Goal: Answer question/provide support: Answer question/provide support

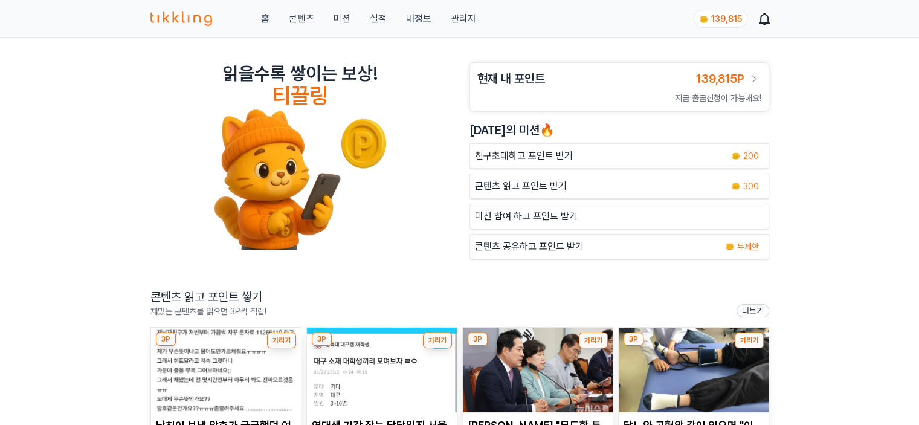
click at [464, 24] on link "관리자" at bounding box center [462, 18] width 25 height 15
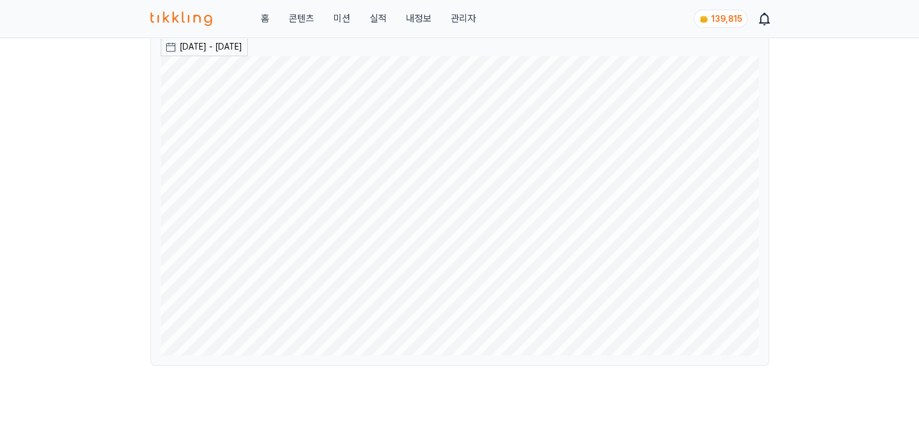
scroll to position [181, 0]
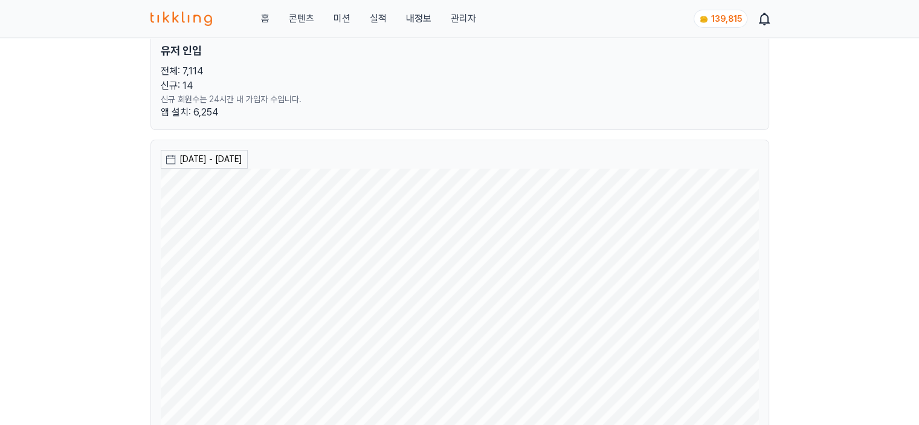
scroll to position [0, 0]
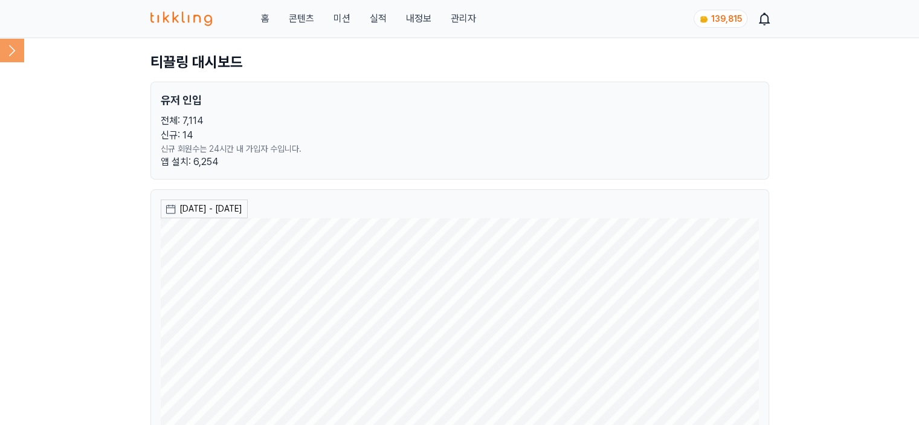
click at [17, 48] on icon at bounding box center [12, 50] width 24 height 24
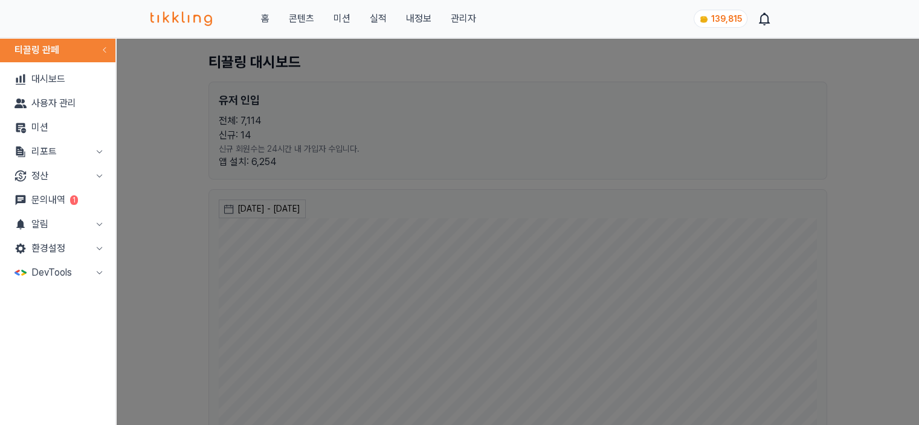
click at [80, 189] on link "문의내역 1" at bounding box center [58, 200] width 106 height 24
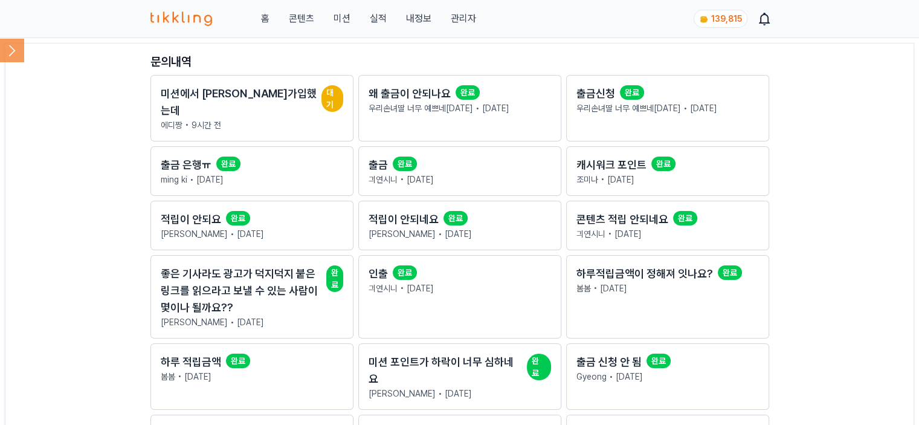
click at [235, 119] on p "에디짱 • 9시간 전" at bounding box center [252, 125] width 182 height 12
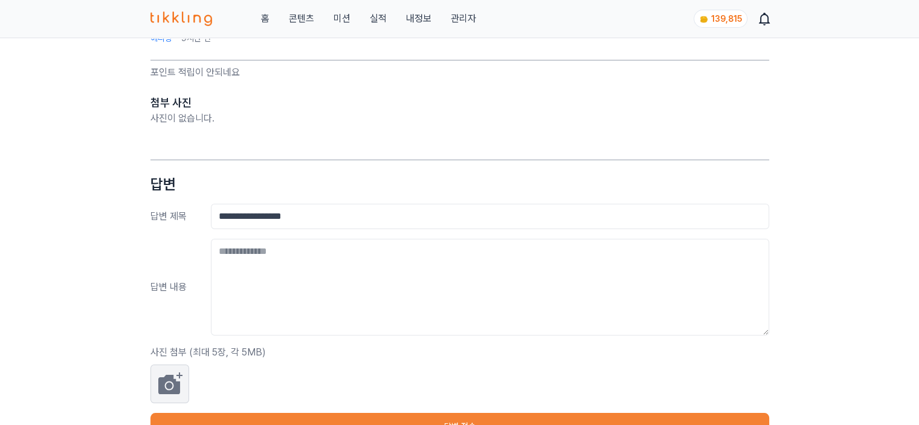
scroll to position [121, 0]
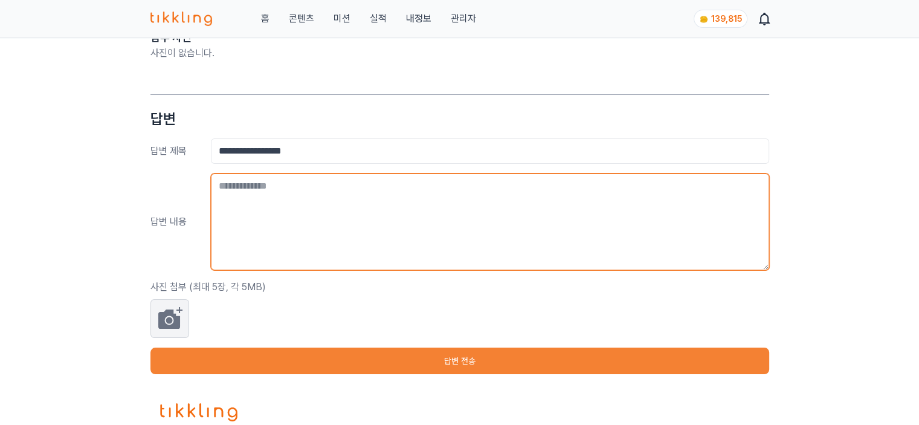
click at [277, 226] on textarea at bounding box center [490, 221] width 558 height 97
click at [319, 203] on textarea at bounding box center [490, 221] width 558 height 97
type textarea "*"
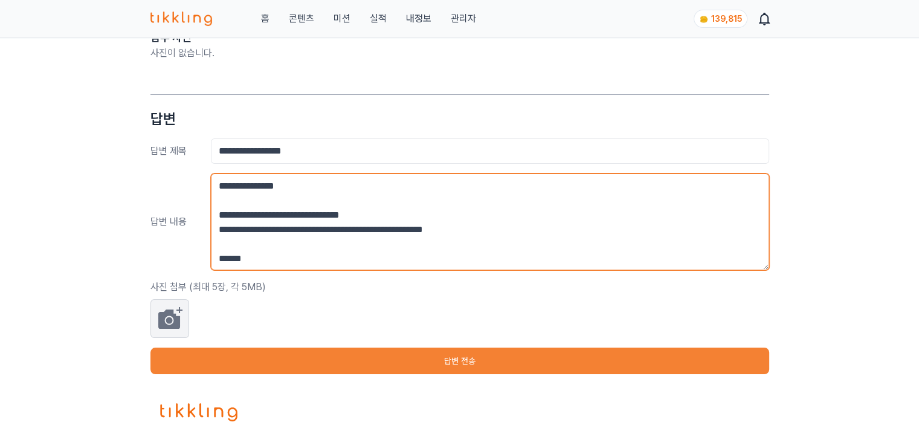
click at [342, 249] on textarea "**********" at bounding box center [490, 221] width 558 height 97
drag, startPoint x: 331, startPoint y: 258, endPoint x: 222, endPoint y: 166, distance: 142.8
click at [222, 166] on div "**********" at bounding box center [459, 241] width 619 height 265
type textarea "**********"
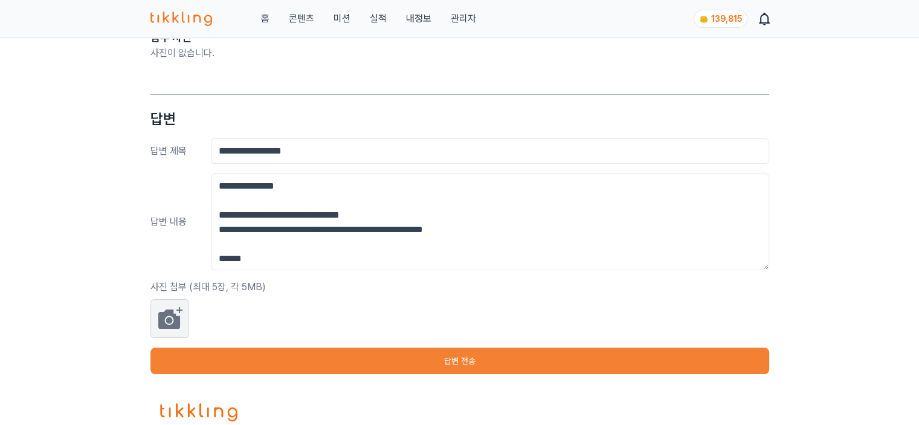
click at [352, 365] on button "답변 전송" at bounding box center [459, 360] width 619 height 27
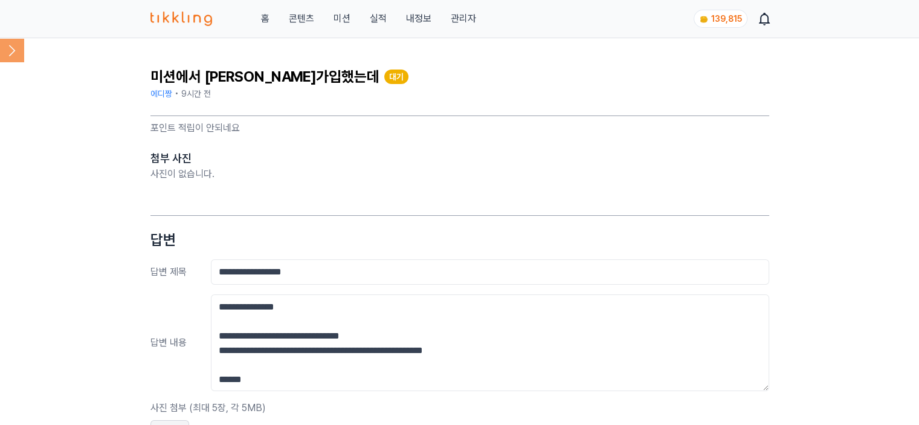
click at [4, 50] on icon at bounding box center [12, 50] width 24 height 24
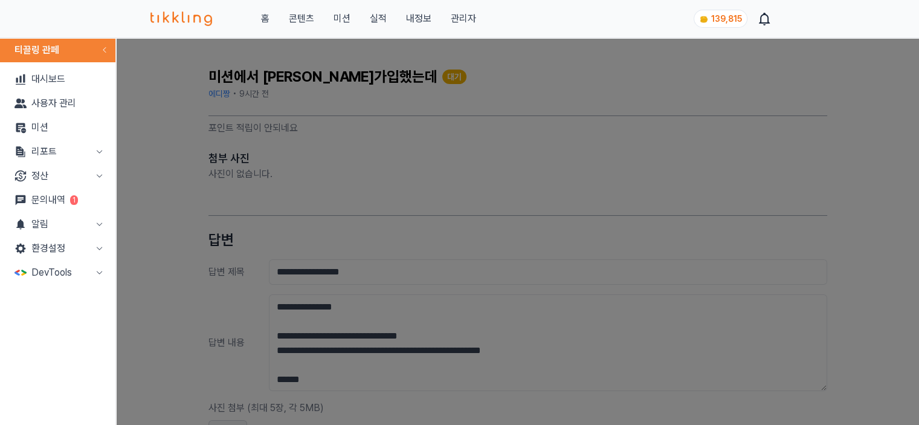
click at [51, 201] on link "문의내역 1" at bounding box center [58, 200] width 106 height 24
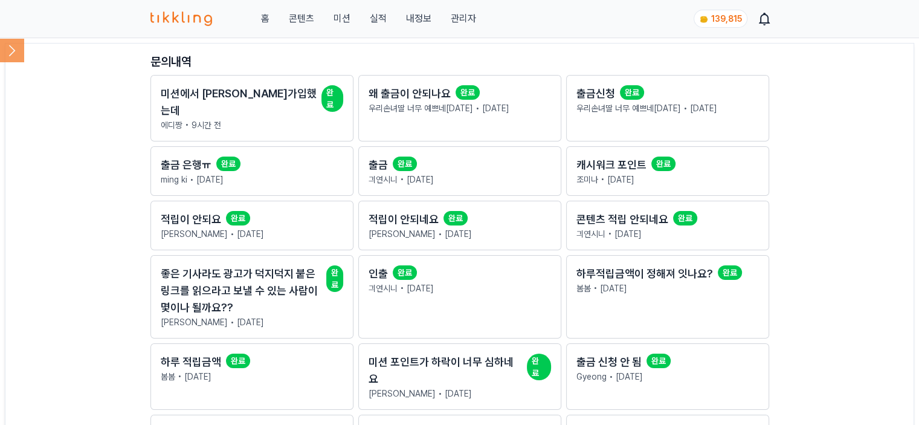
click at [10, 47] on icon at bounding box center [12, 50] width 24 height 24
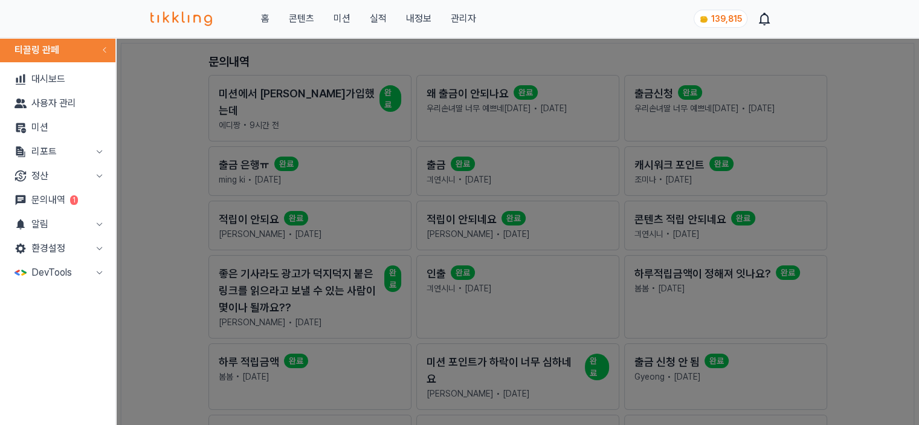
click at [73, 156] on button "리포트" at bounding box center [58, 152] width 106 height 24
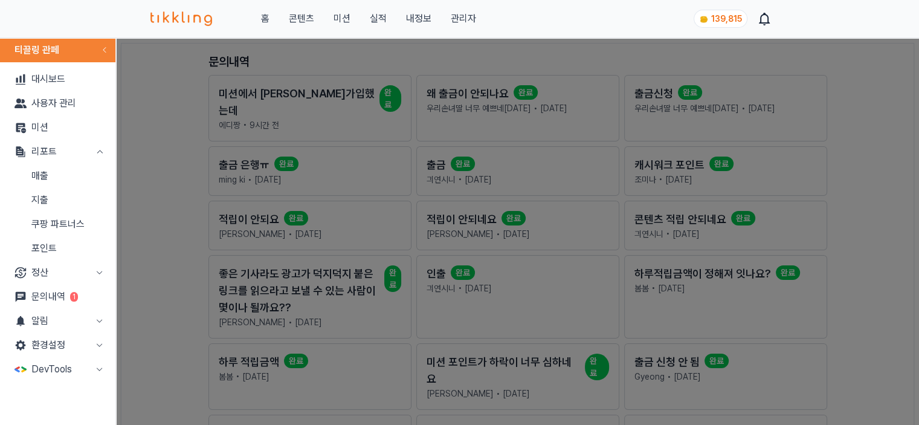
click at [73, 176] on link "매출" at bounding box center [58, 176] width 106 height 24
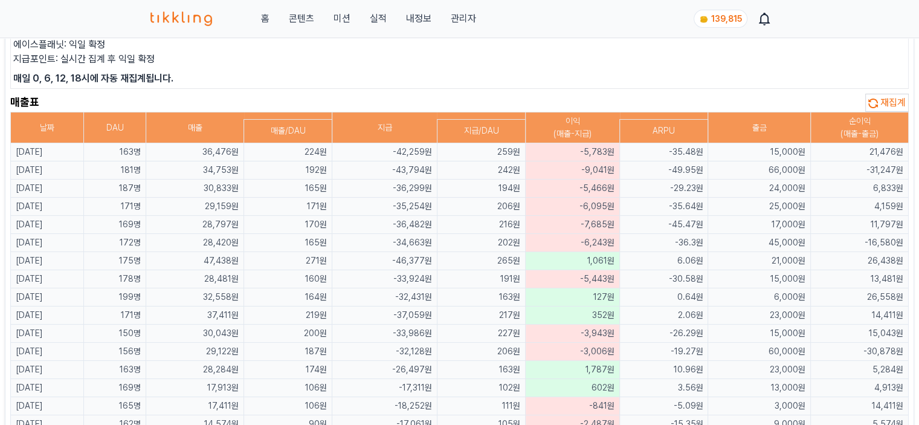
scroll to position [60, 0]
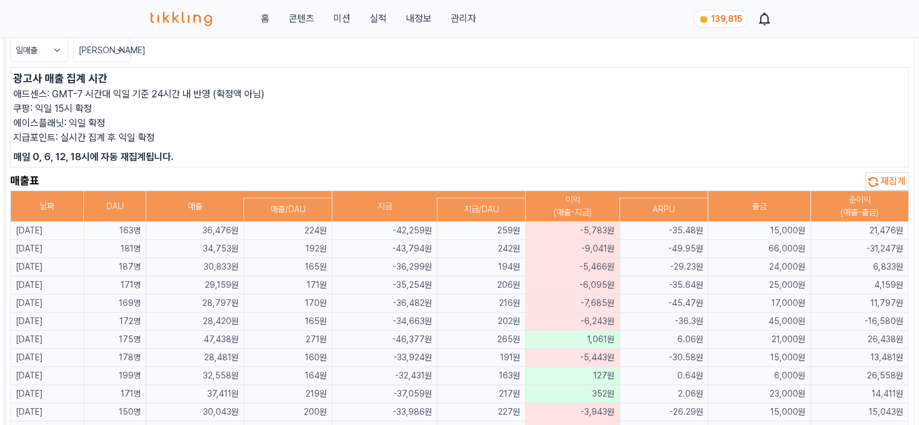
click at [905, 188] on button "재집계" at bounding box center [887, 181] width 44 height 18
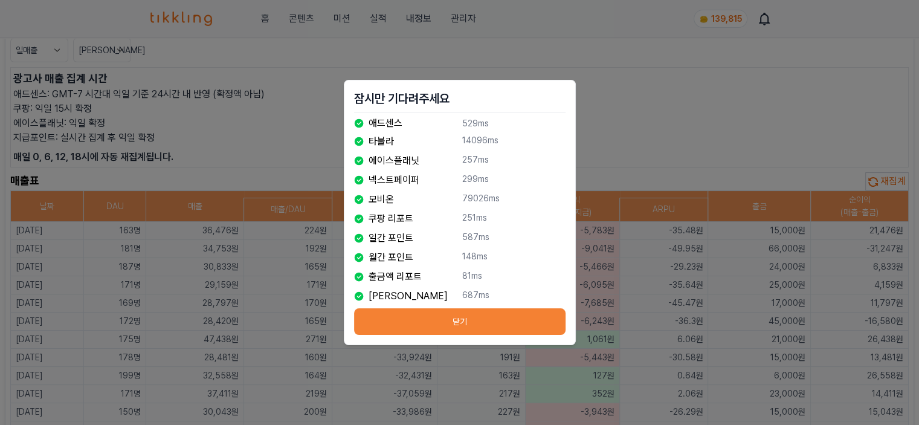
click at [476, 328] on button "닫기" at bounding box center [459, 321] width 211 height 27
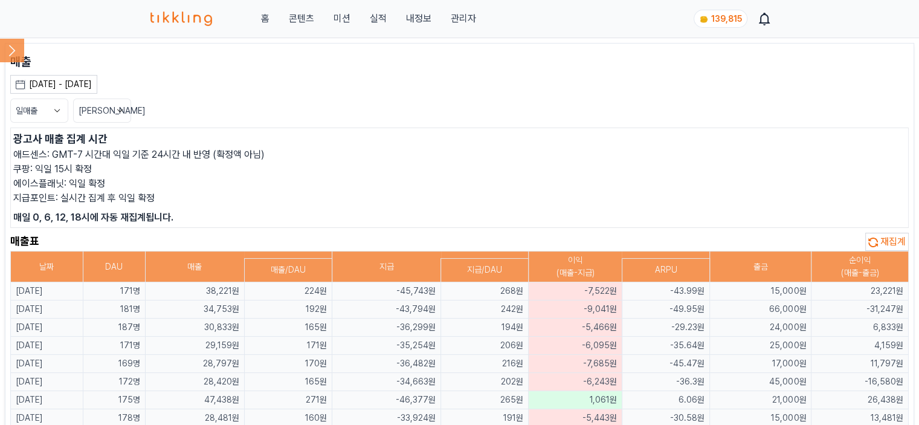
click at [19, 62] on icon at bounding box center [12, 50] width 24 height 24
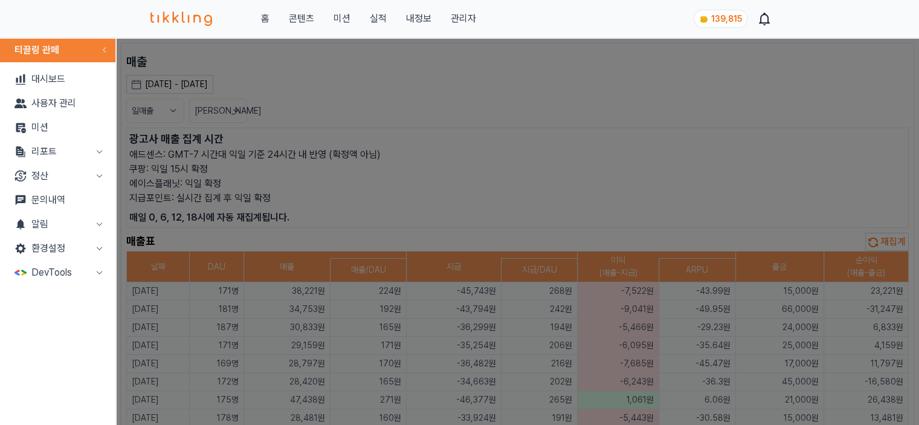
click at [23, 154] on icon at bounding box center [20, 150] width 8 height 9
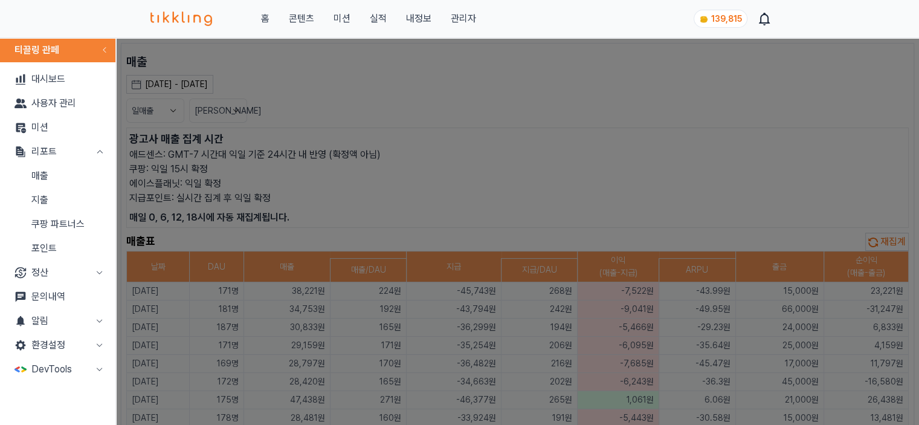
click at [26, 202] on link "지출" at bounding box center [58, 200] width 106 height 24
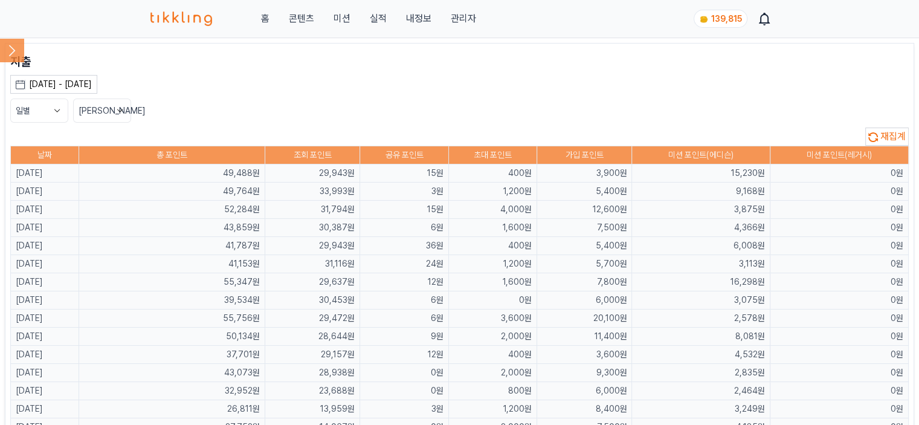
click at [580, 121] on div "일별 최신순" at bounding box center [459, 110] width 899 height 24
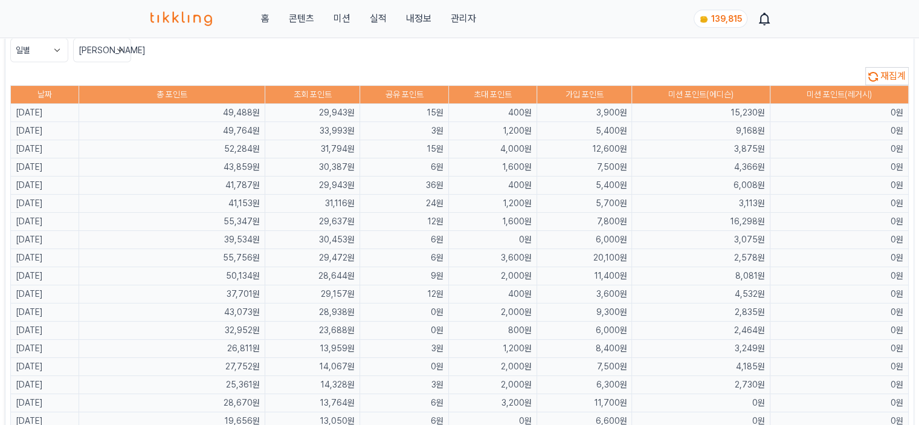
click at [886, 79] on span "재집계" at bounding box center [892, 75] width 25 height 11
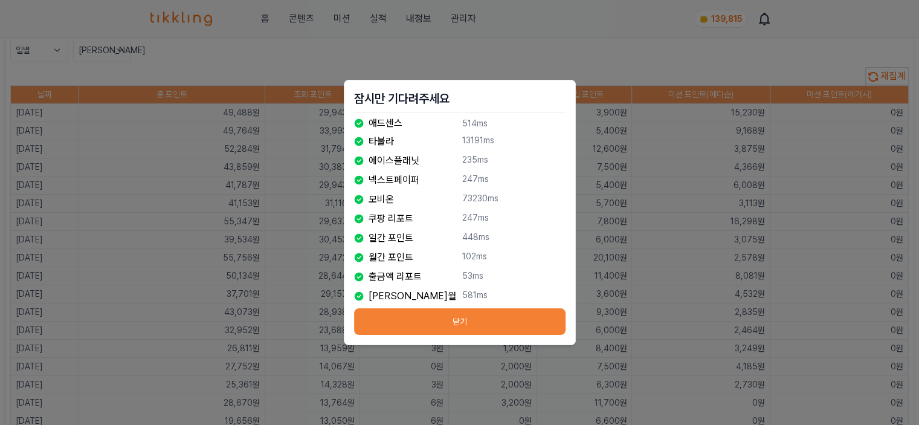
click at [413, 321] on button "닫기" at bounding box center [459, 321] width 211 height 27
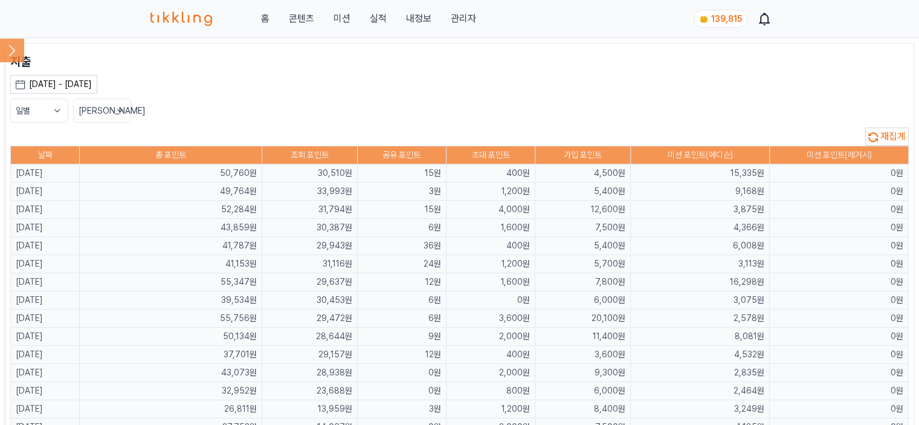
click at [9, 48] on icon at bounding box center [12, 50] width 24 height 24
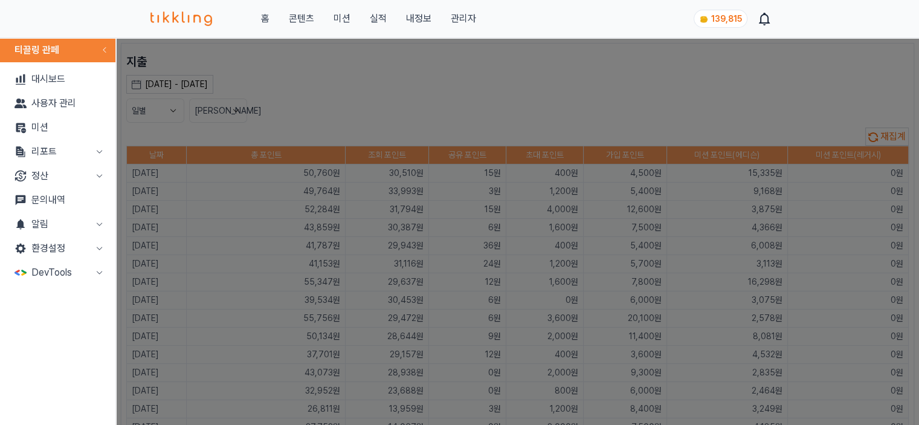
click at [80, 154] on button "리포트" at bounding box center [58, 152] width 106 height 24
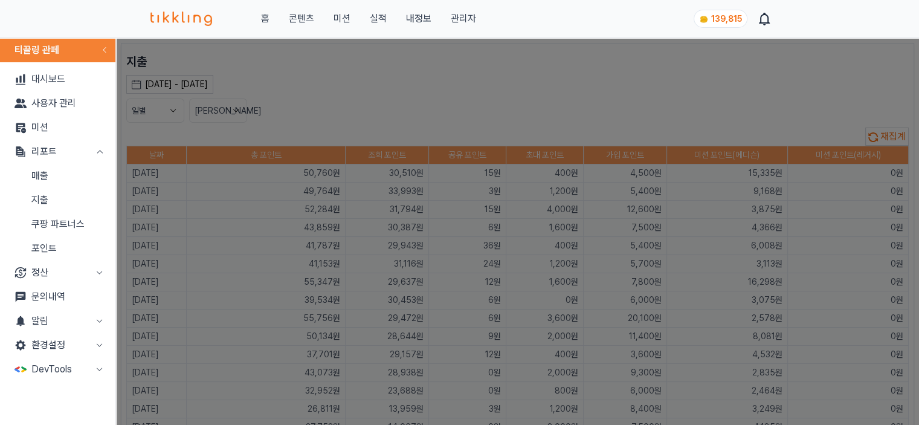
click at [73, 175] on link "매출" at bounding box center [58, 176] width 106 height 24
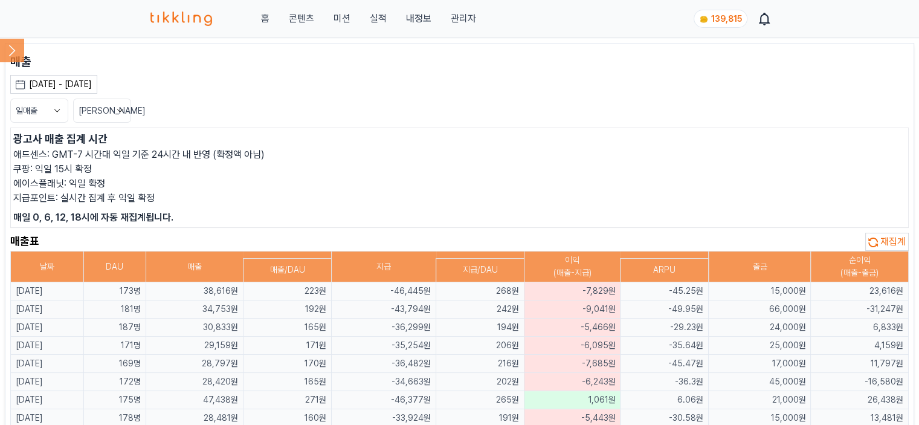
click at [421, 202] on p "지급포인트: 실시간 집계 후 익일 확정" at bounding box center [459, 198] width 893 height 15
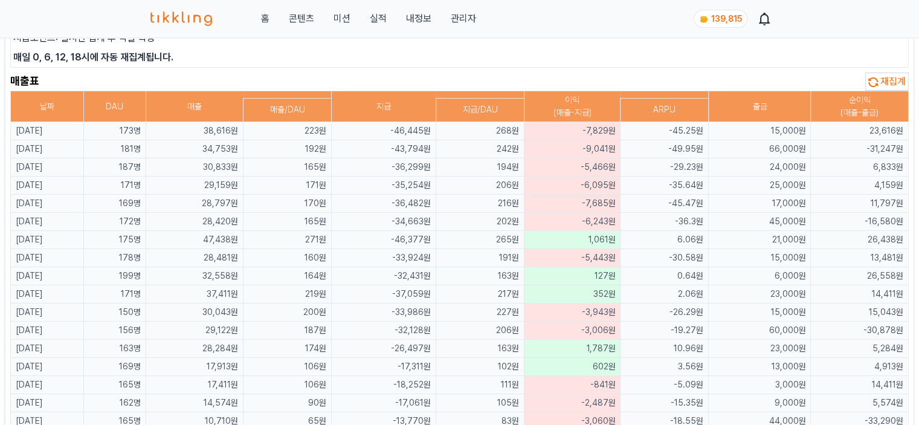
scroll to position [181, 0]
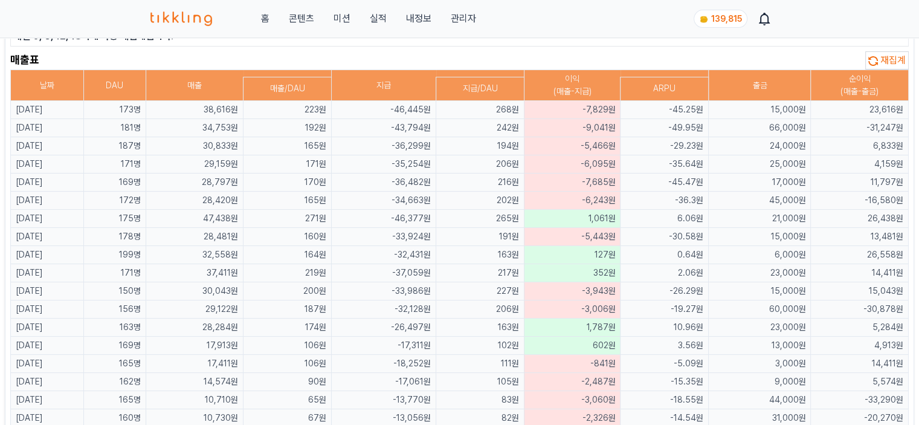
click at [892, 52] on button "재집계" at bounding box center [887, 60] width 44 height 18
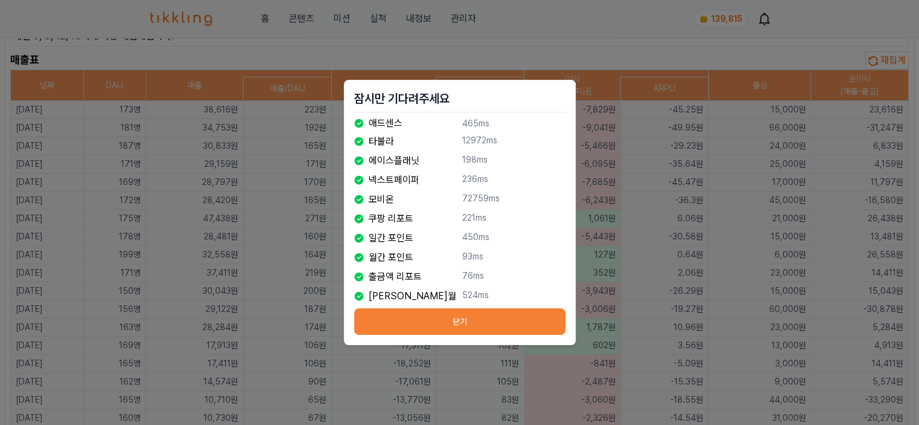
click at [392, 315] on button "닫기" at bounding box center [459, 321] width 211 height 27
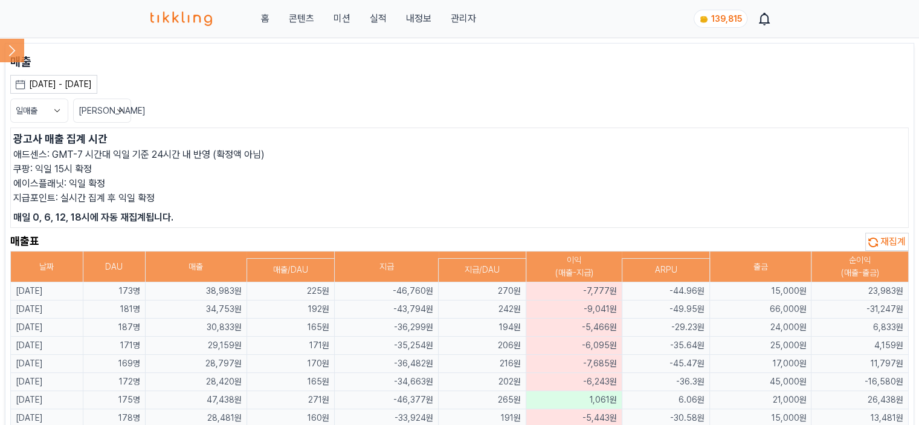
click at [16, 44] on icon at bounding box center [12, 50] width 24 height 24
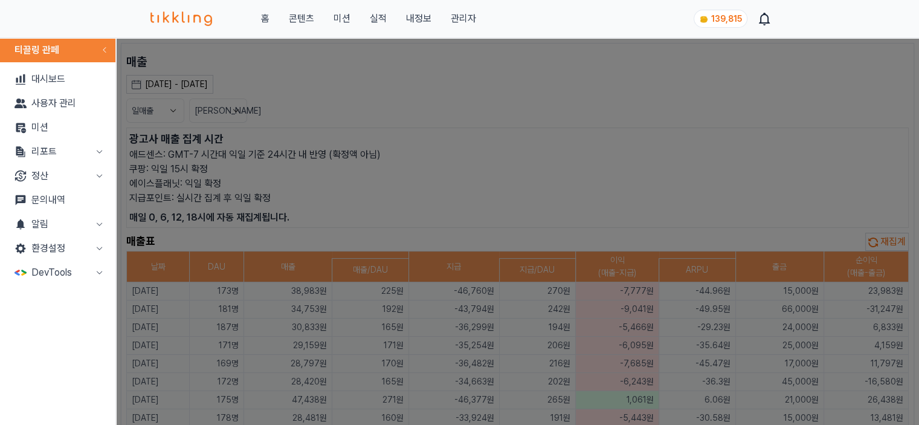
click at [29, 147] on button "리포트" at bounding box center [58, 152] width 106 height 24
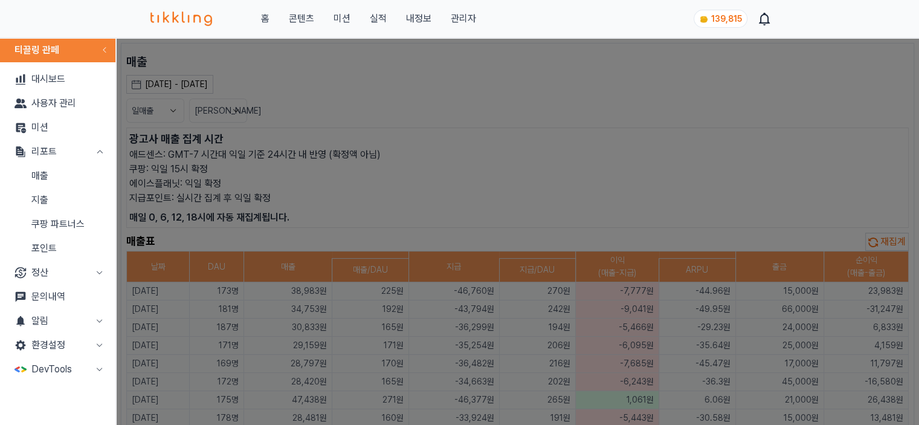
click at [34, 205] on link "지출" at bounding box center [58, 200] width 106 height 24
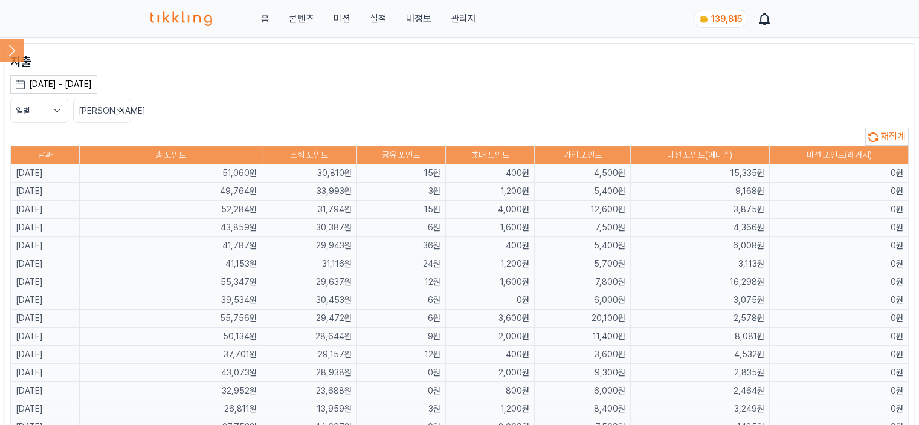
click at [899, 135] on span "재집계" at bounding box center [892, 136] width 25 height 11
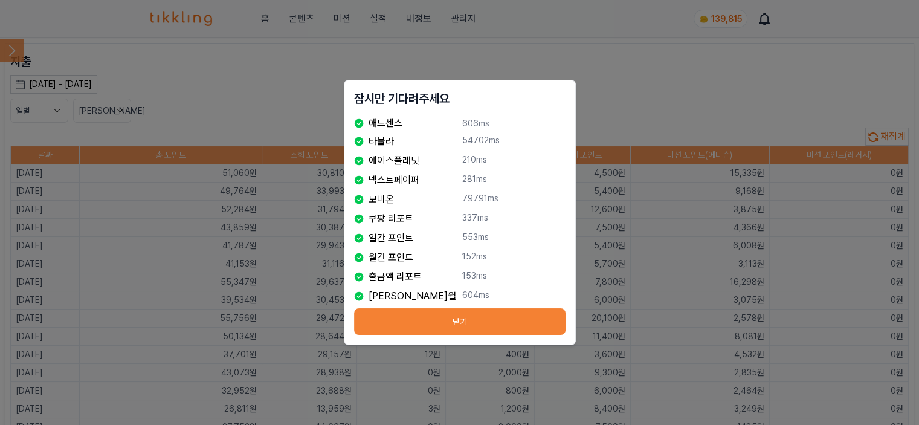
click at [530, 318] on button "닫기" at bounding box center [459, 321] width 211 height 27
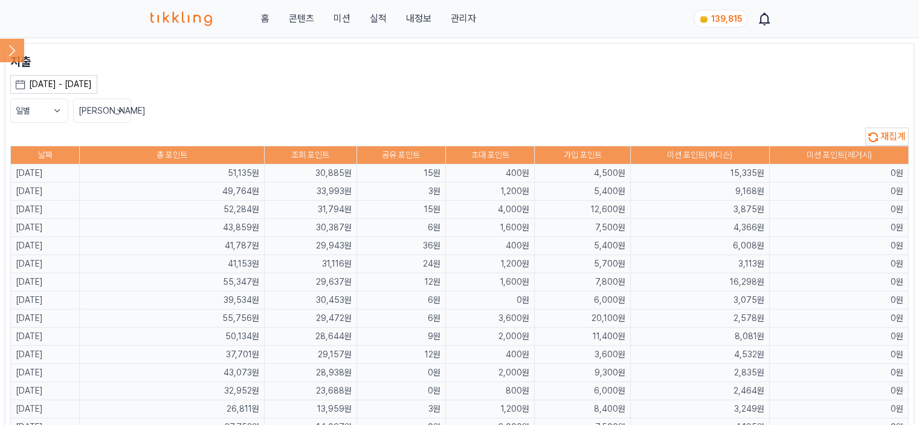
click at [303, 16] on link "콘텐츠" at bounding box center [300, 18] width 25 height 15
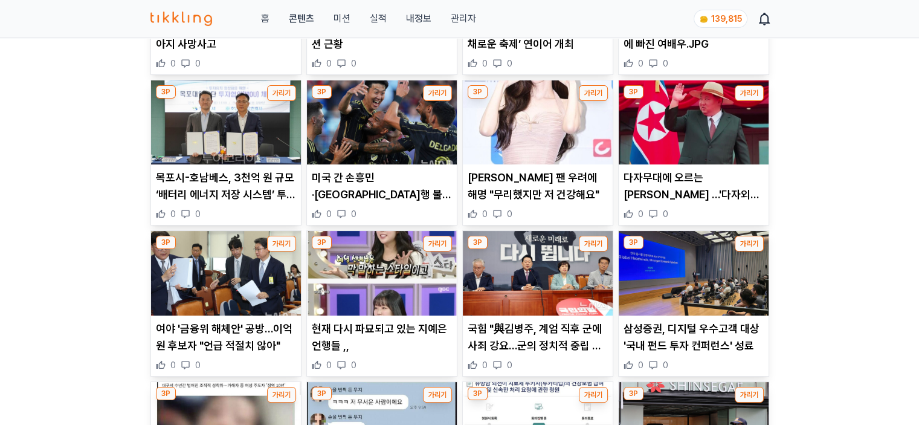
scroll to position [181, 0]
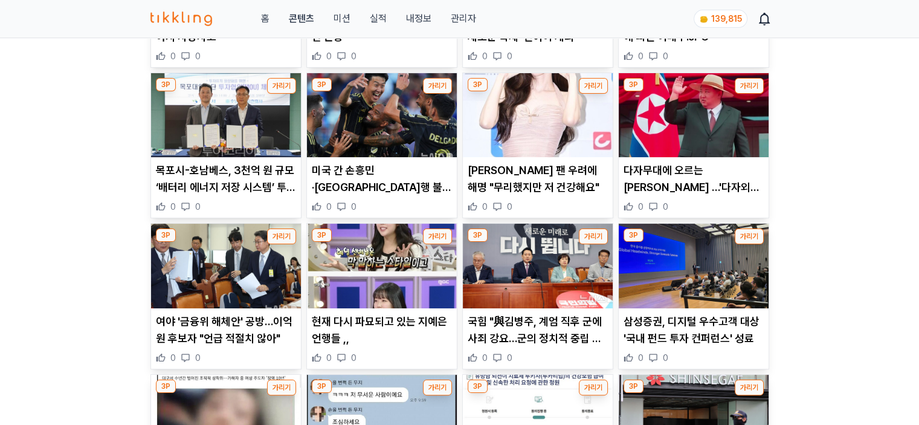
click at [194, 276] on img at bounding box center [226, 266] width 150 height 85
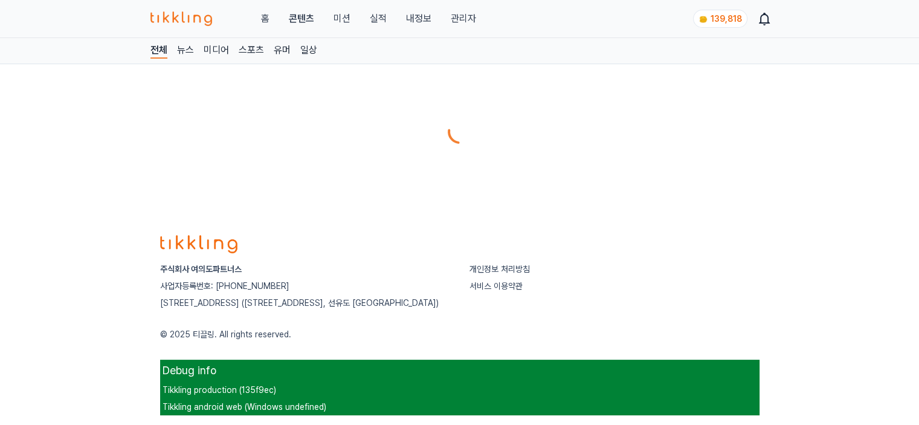
click at [467, 19] on link "관리자" at bounding box center [462, 18] width 25 height 15
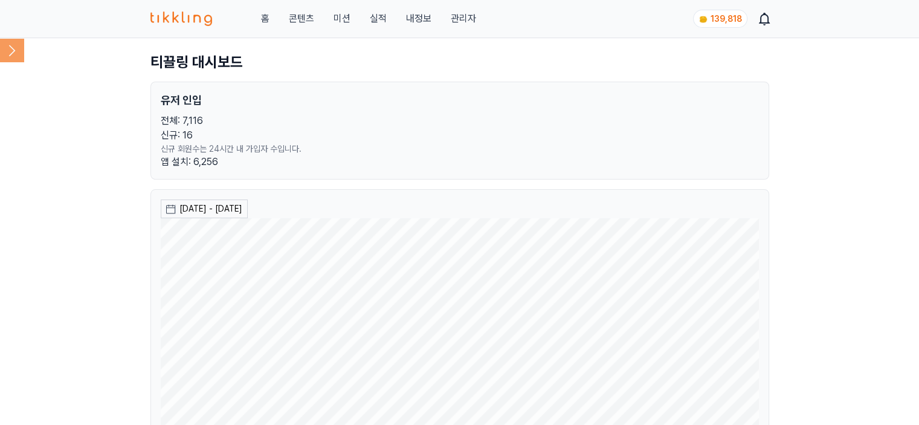
click at [18, 60] on icon at bounding box center [12, 50] width 24 height 24
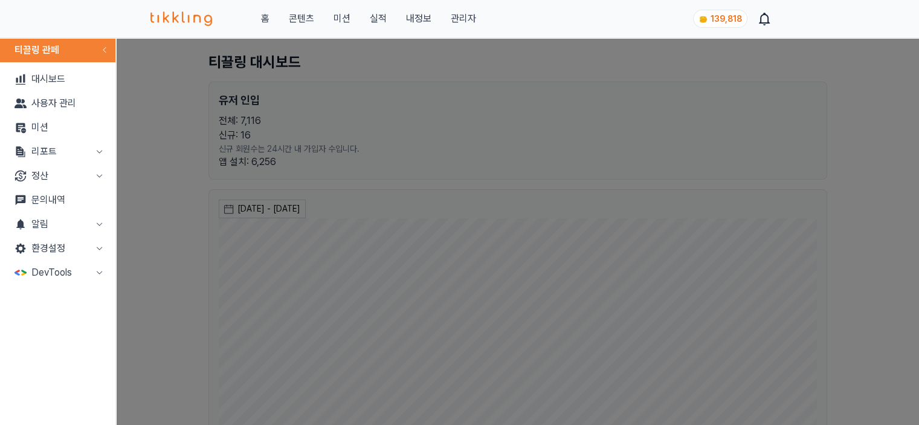
click at [30, 147] on button "리포트" at bounding box center [58, 152] width 106 height 24
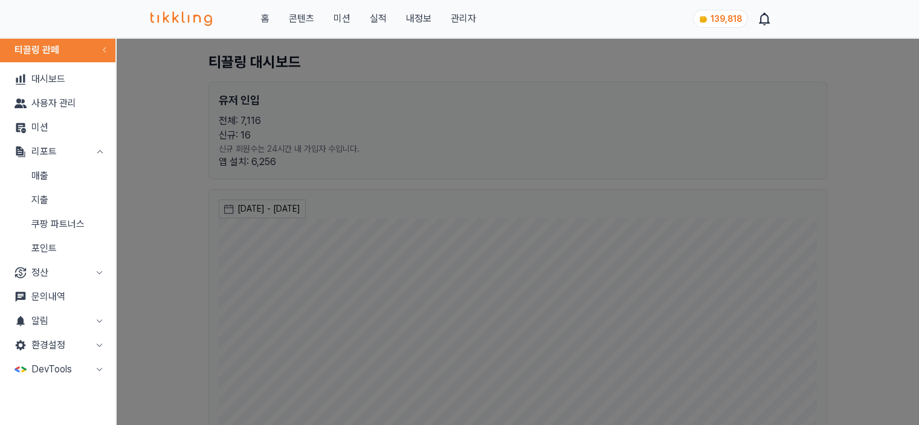
click at [57, 164] on link "매출" at bounding box center [58, 176] width 106 height 24
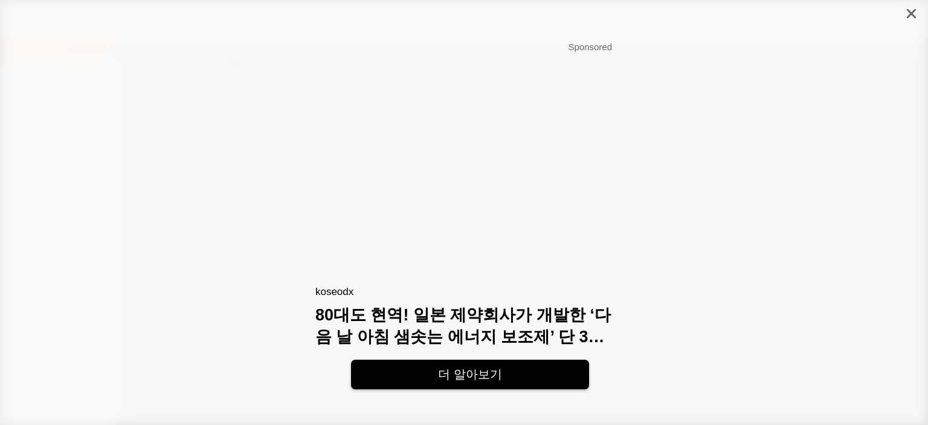
click at [914, 15] on icon "close" at bounding box center [911, 13] width 9 height 9
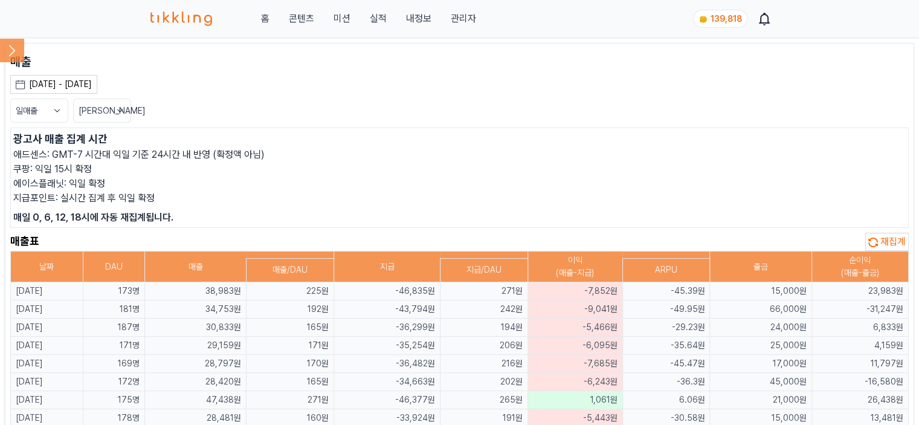
click at [11, 49] on icon at bounding box center [12, 50] width 24 height 24
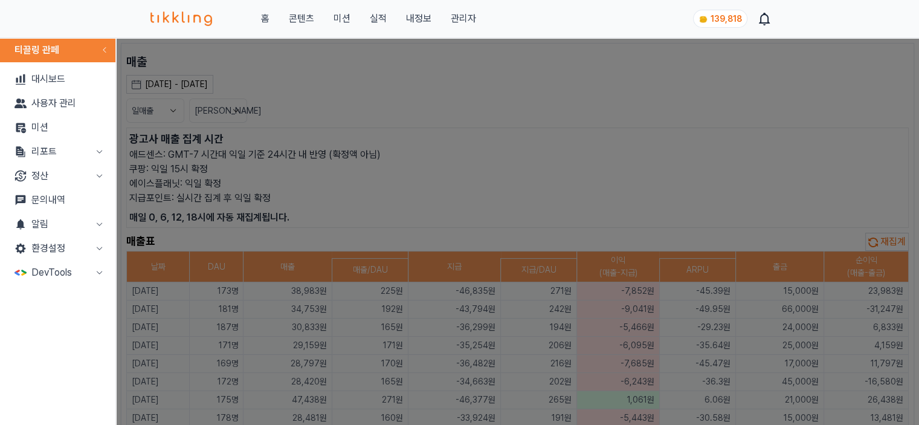
click at [66, 156] on button "리포트" at bounding box center [58, 152] width 106 height 24
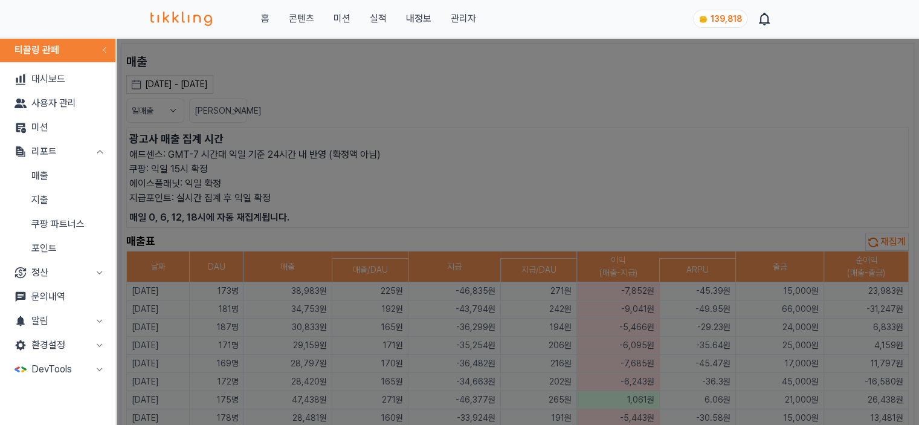
click at [65, 198] on link "지출" at bounding box center [58, 200] width 106 height 24
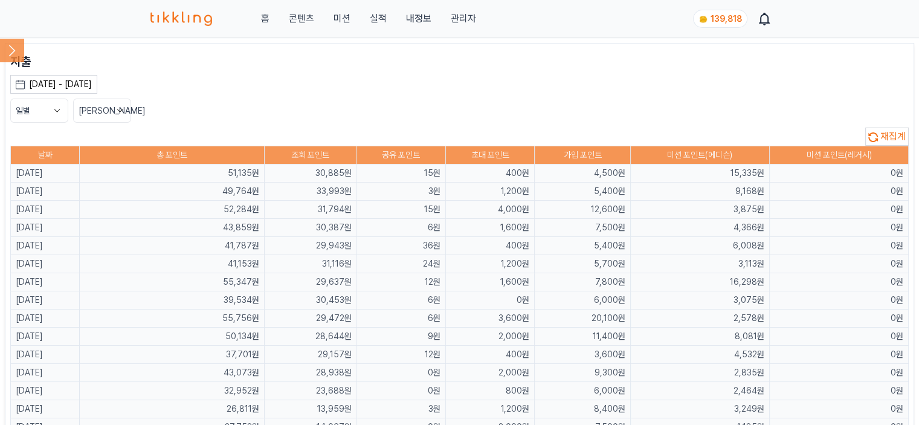
click at [893, 137] on span "재집계" at bounding box center [892, 136] width 25 height 11
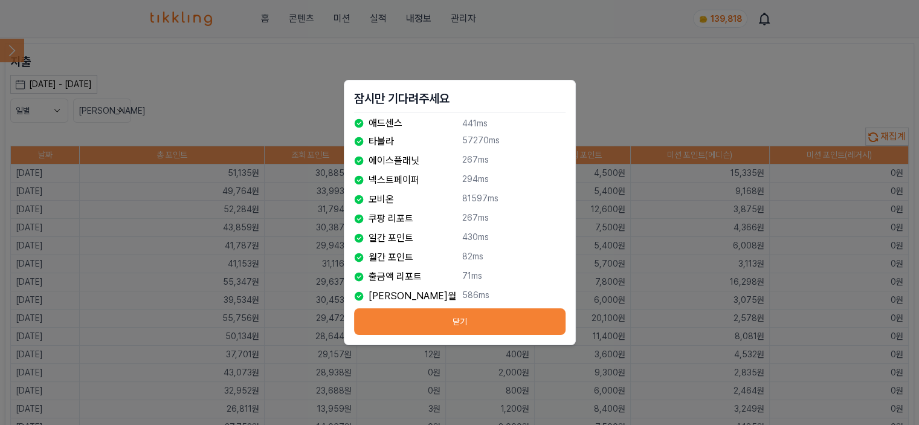
click at [401, 324] on button "닫기" at bounding box center [459, 321] width 211 height 27
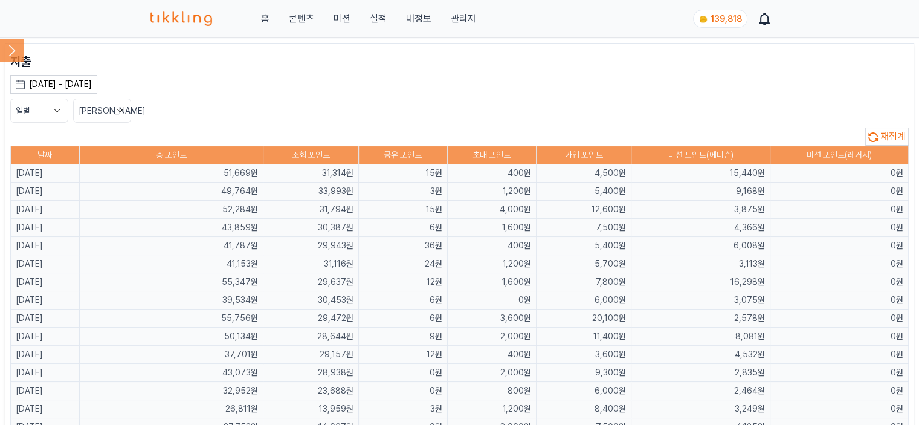
click at [520, 91] on div "[DATE] - [DATE] [DATE] 지난 7일 지난 30일 지난 60일 지난 90일 지난 1년 9월 2025 일 월 화 수 목 금 토 1…" at bounding box center [459, 84] width 899 height 19
